Goal: Transaction & Acquisition: Purchase product/service

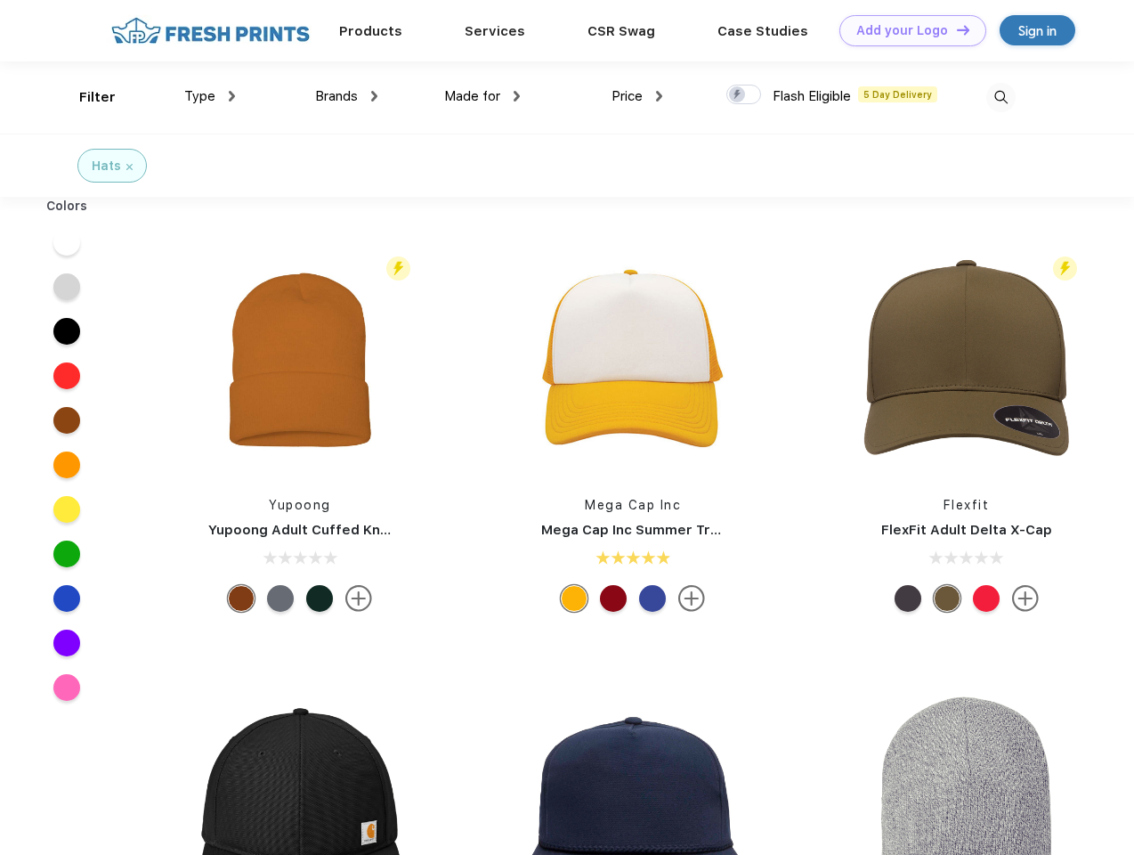
click at [906, 30] on link "Add your Logo Design Tool" at bounding box center [913, 30] width 147 height 31
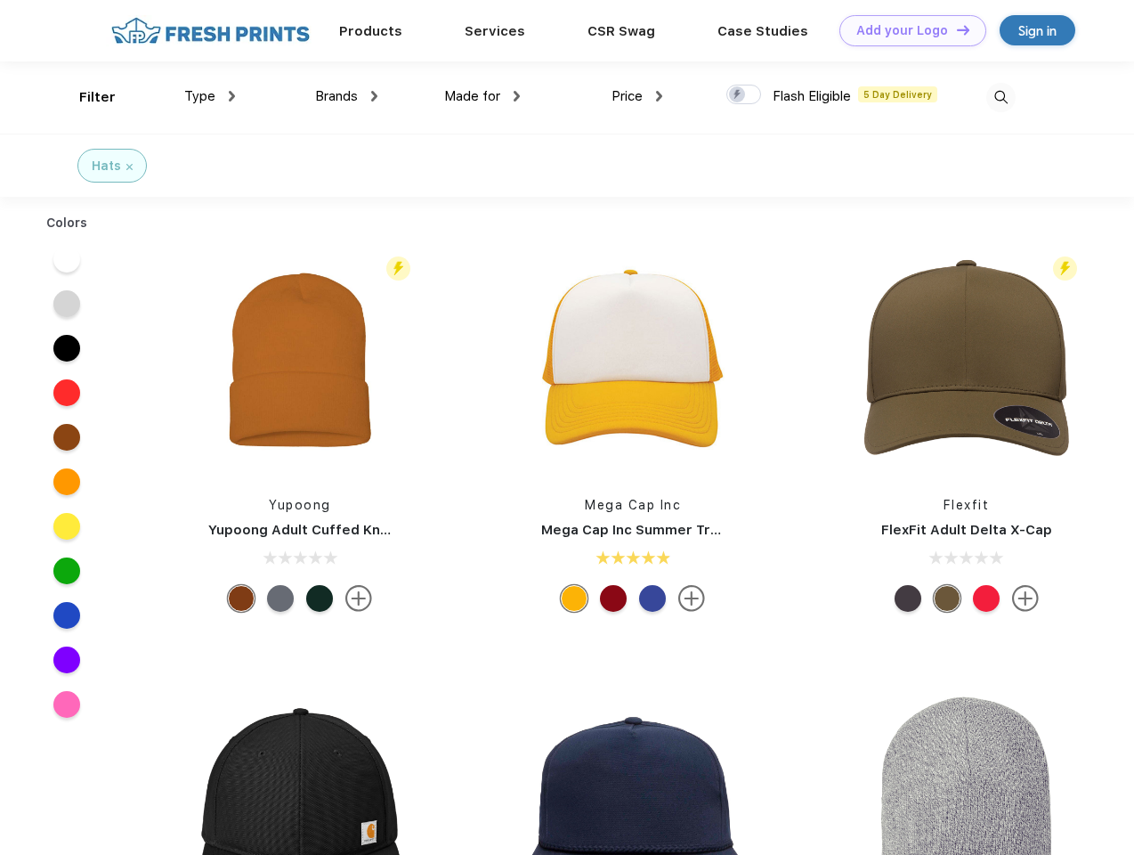
click at [0, 0] on div "Design Tool" at bounding box center [0, 0] width 0 height 0
click at [955, 29] on link "Add your Logo Design Tool" at bounding box center [913, 30] width 147 height 31
click at [85, 97] on div "Filter" at bounding box center [97, 97] width 37 height 20
click at [210, 96] on span "Type" at bounding box center [199, 96] width 31 height 16
click at [346, 96] on span "Brands" at bounding box center [336, 96] width 43 height 16
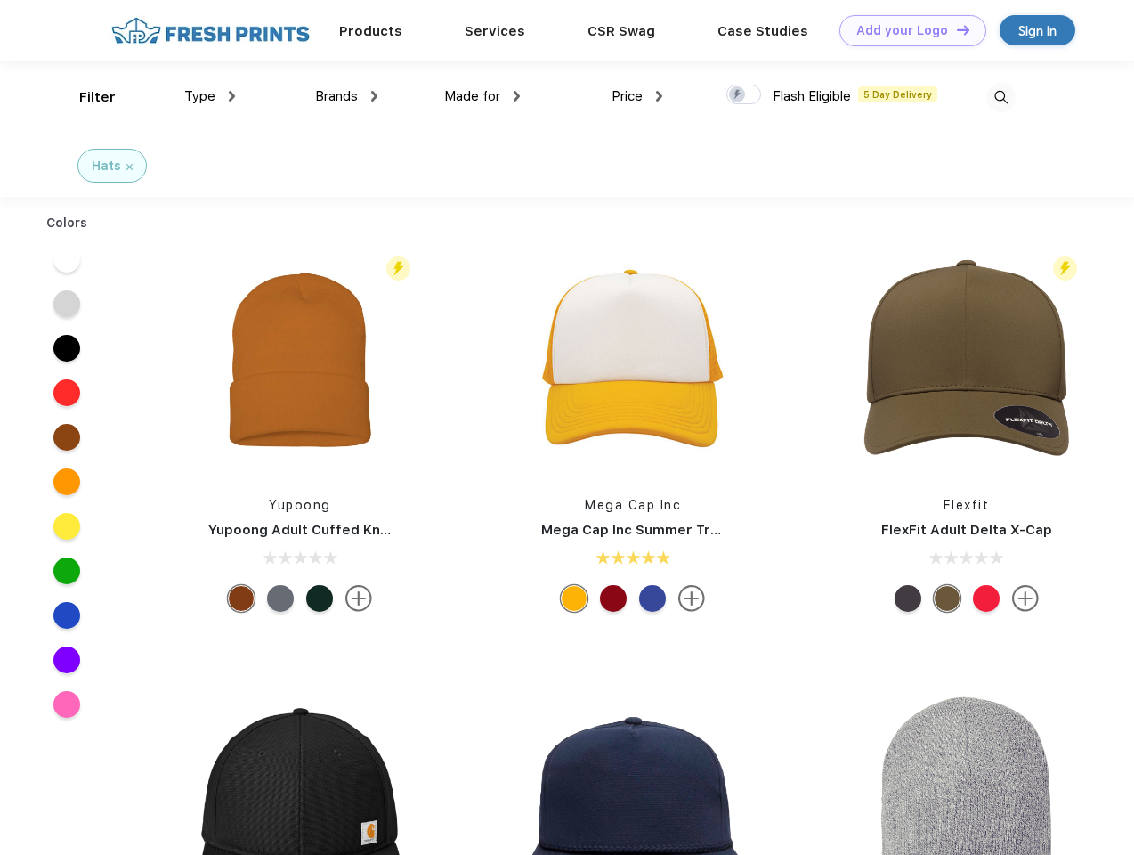
click at [483, 96] on span "Made for" at bounding box center [472, 96] width 56 height 16
click at [638, 96] on span "Price" at bounding box center [627, 96] width 31 height 16
click at [744, 95] on div at bounding box center [744, 95] width 35 height 20
click at [738, 95] on input "checkbox" at bounding box center [733, 90] width 12 height 12
click at [1001, 97] on img at bounding box center [1001, 97] width 29 height 29
